Goal: Complete application form

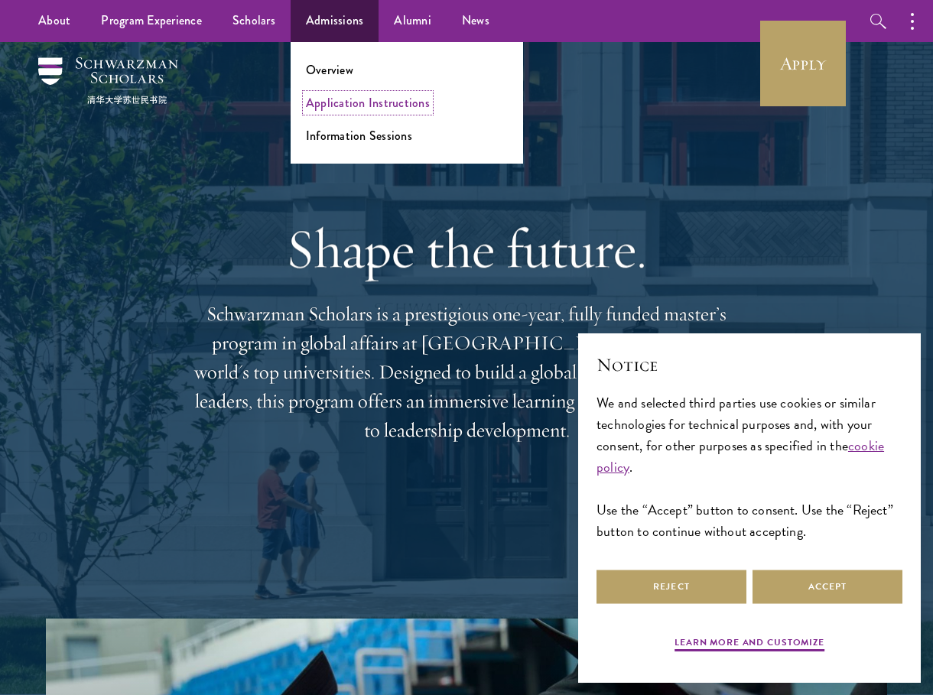
click at [333, 102] on link "Application Instructions" at bounding box center [368, 103] width 124 height 18
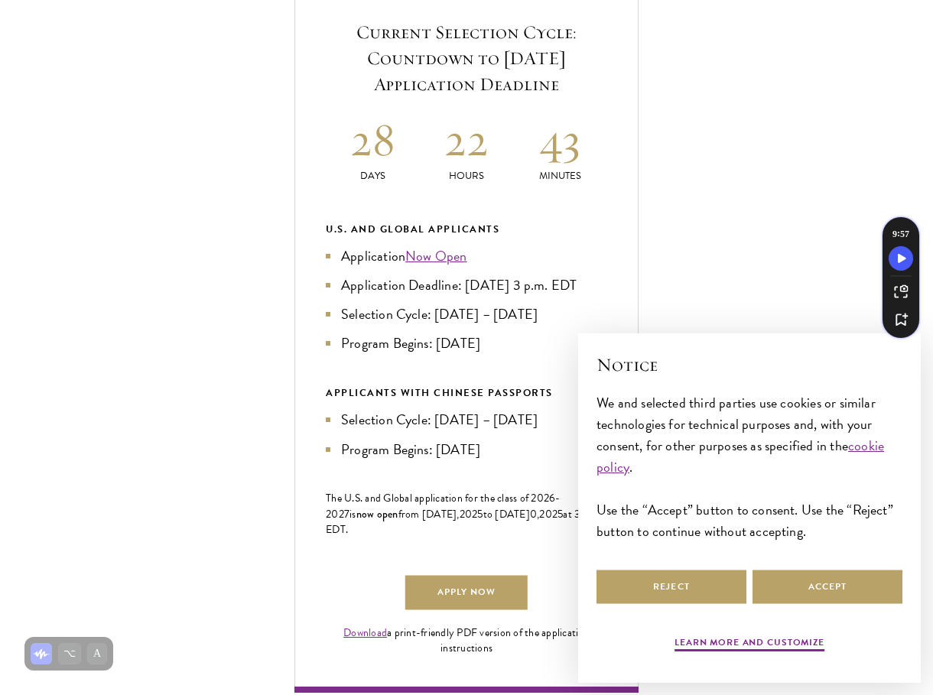
scroll to position [593, 0]
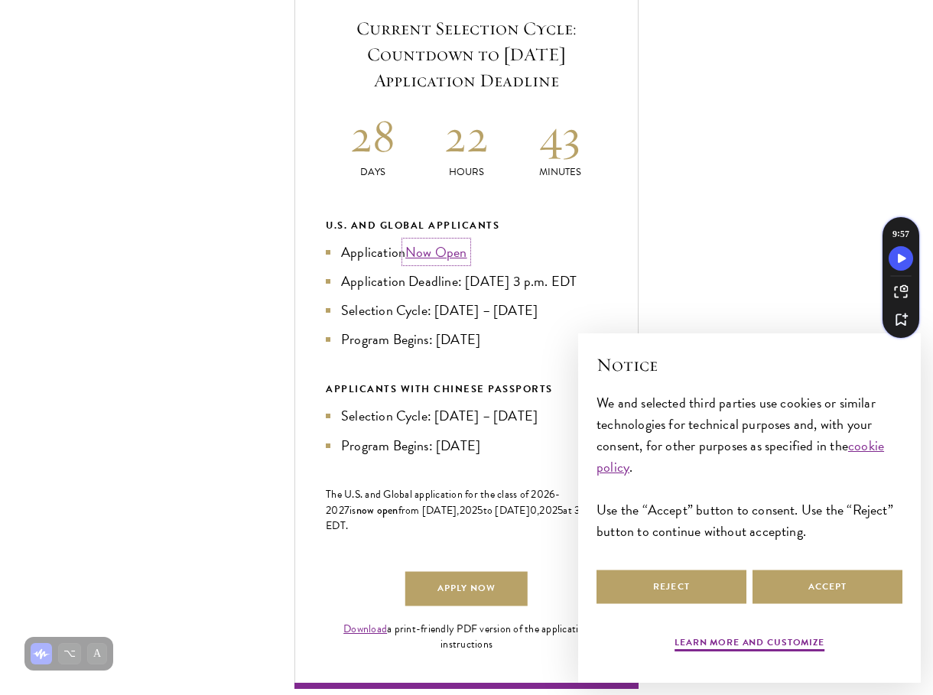
click at [452, 262] on link "Now Open" at bounding box center [436, 252] width 62 height 21
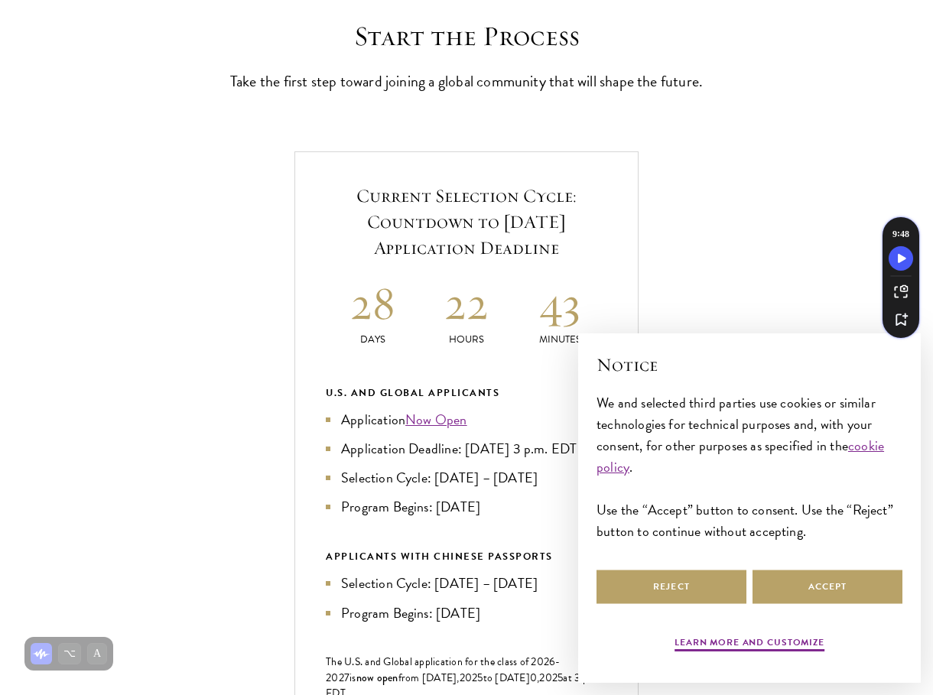
scroll to position [479, 0]
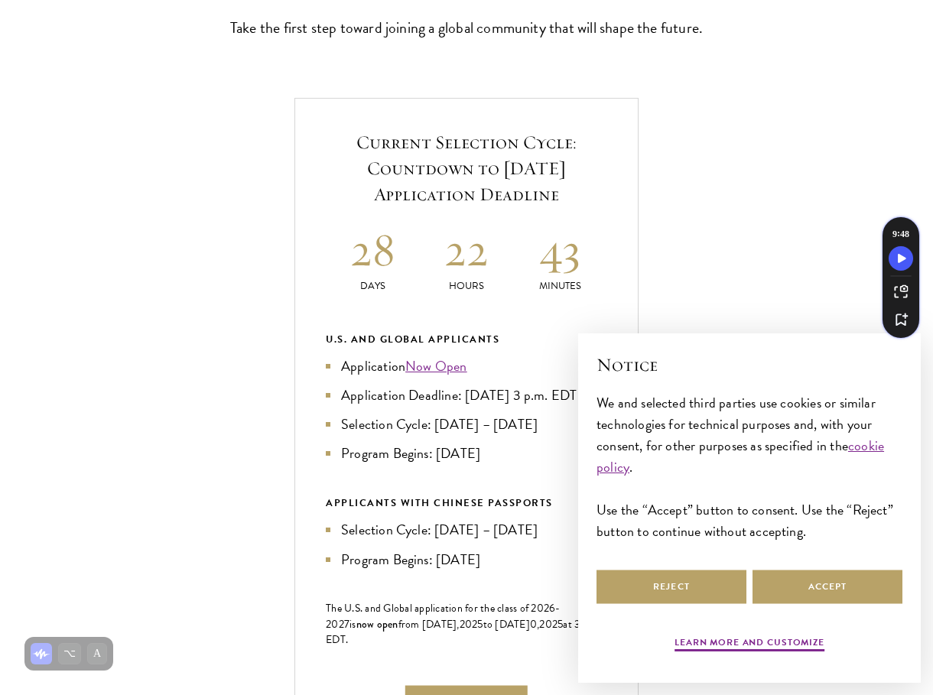
click at [842, 608] on div "Learn more and customize Reject Accept" at bounding box center [750, 612] width 306 height 90
click at [837, 590] on button "Accept" at bounding box center [828, 587] width 150 height 34
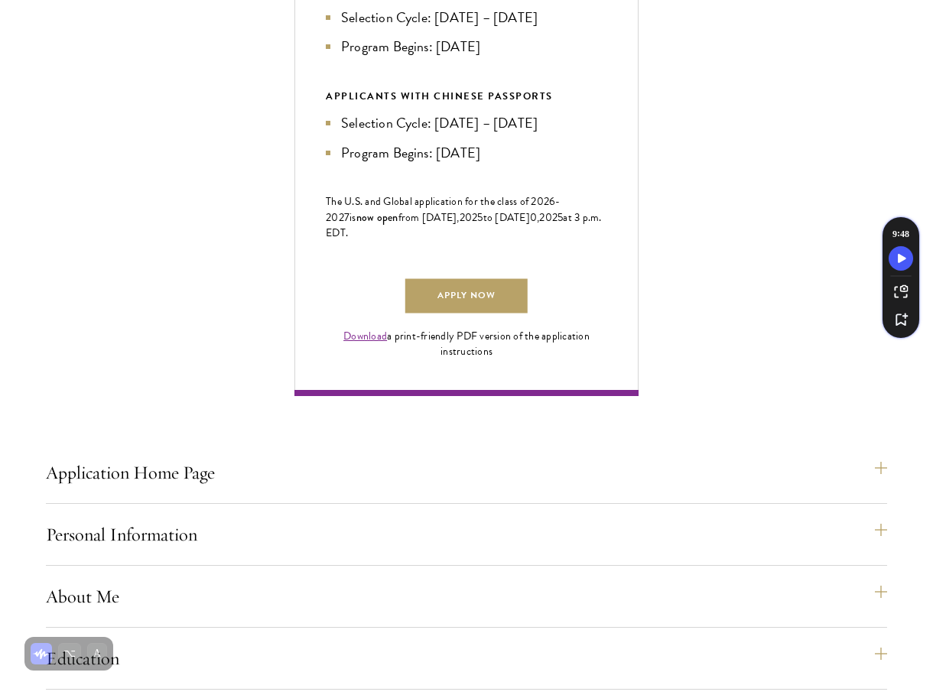
scroll to position [897, 0]
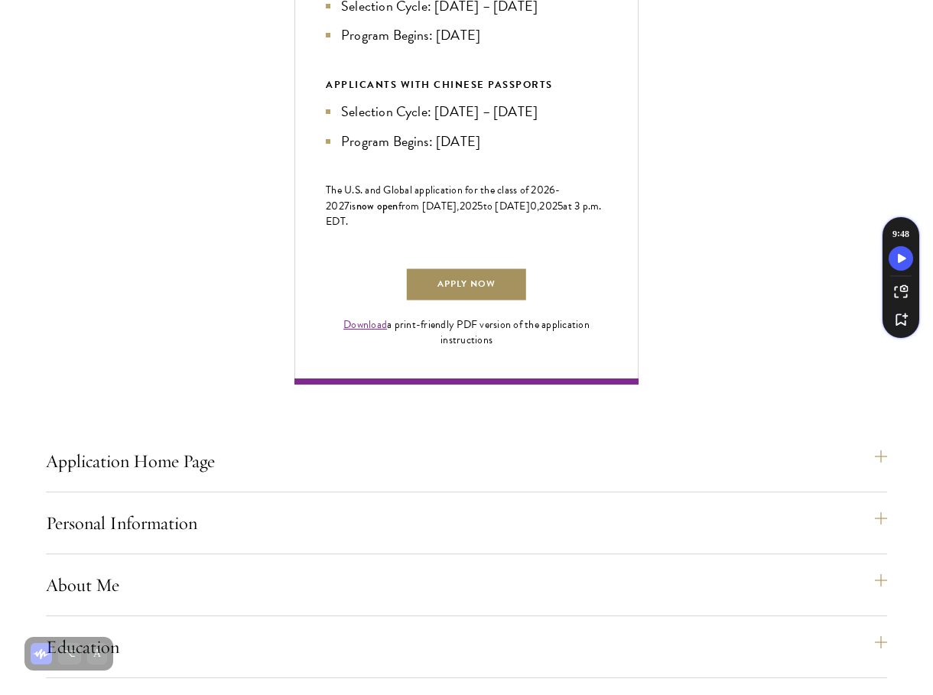
click at [482, 302] on link "Apply Now" at bounding box center [466, 285] width 122 height 34
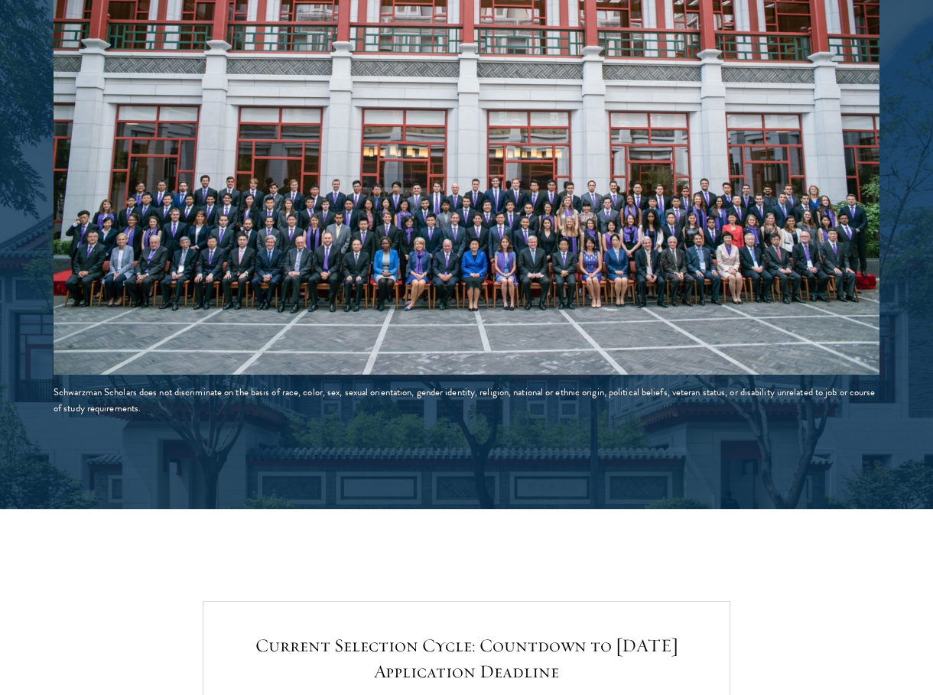
scroll to position [2700, 0]
